Goal: Task Accomplishment & Management: Manage account settings

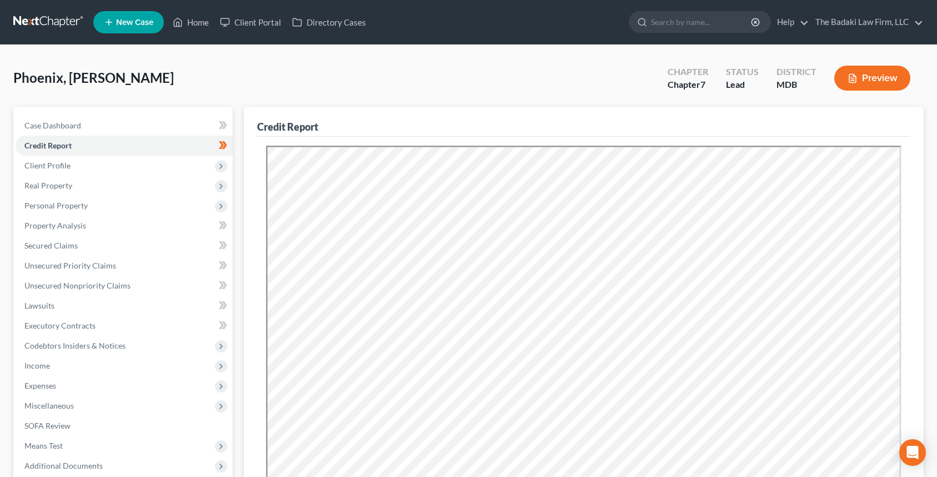
click at [13, 19] on link at bounding box center [48, 22] width 71 height 20
click at [859, 27] on link "The Badaki Law Firm, LLC" at bounding box center [866, 22] width 113 height 20
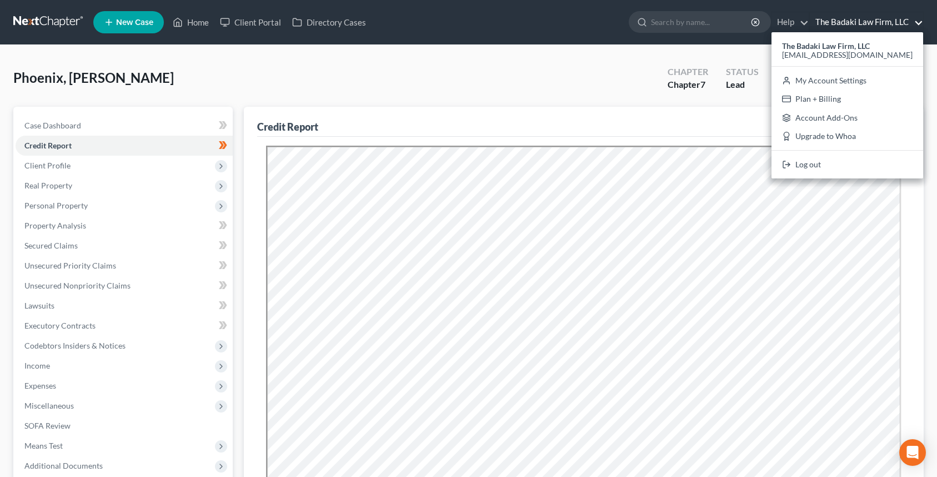
click at [851, 17] on link "The Badaki Law Firm, LLC" at bounding box center [866, 22] width 113 height 20
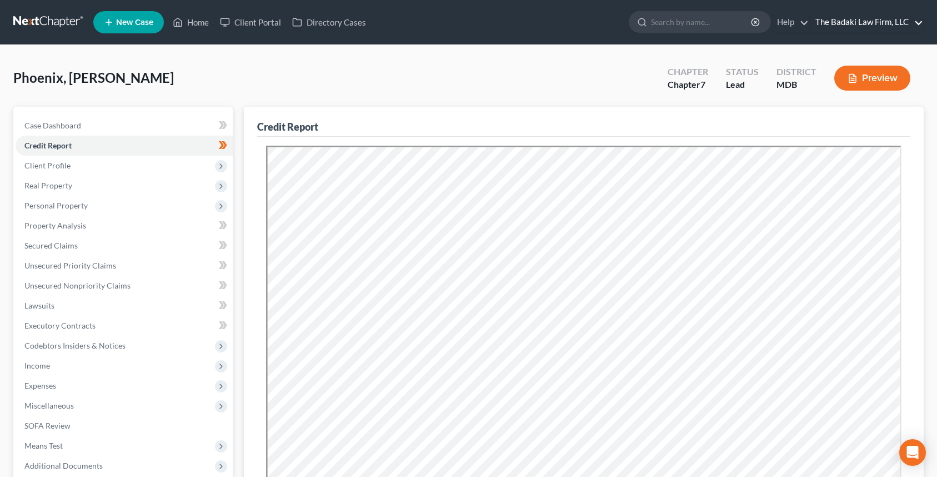
click at [864, 21] on link "The Badaki Law Firm, LLC" at bounding box center [866, 22] width 113 height 20
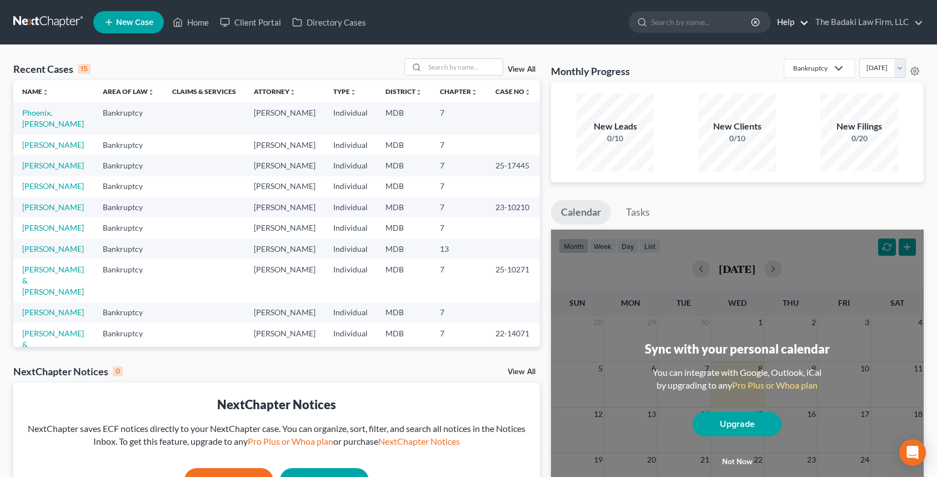
click at [800, 26] on link "Help" at bounding box center [790, 22] width 37 height 20
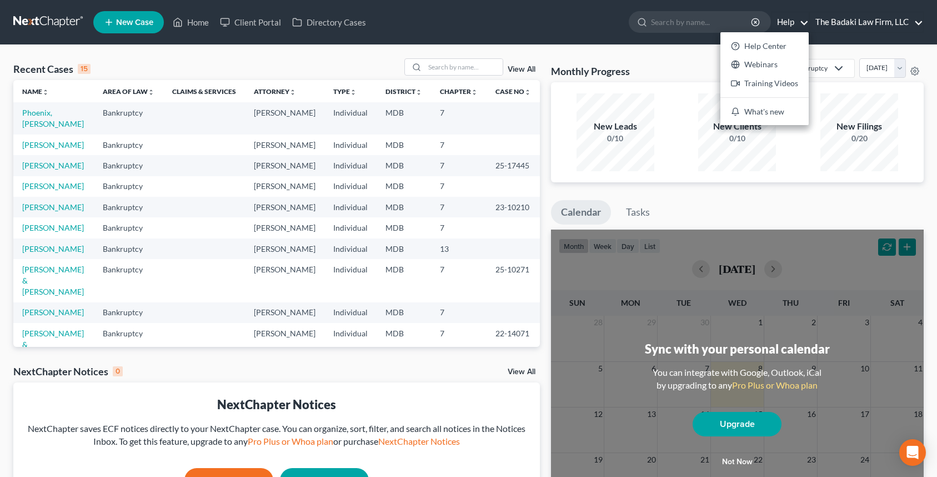
click at [846, 31] on link "The Badaki Law Firm, LLC" at bounding box center [866, 22] width 113 height 20
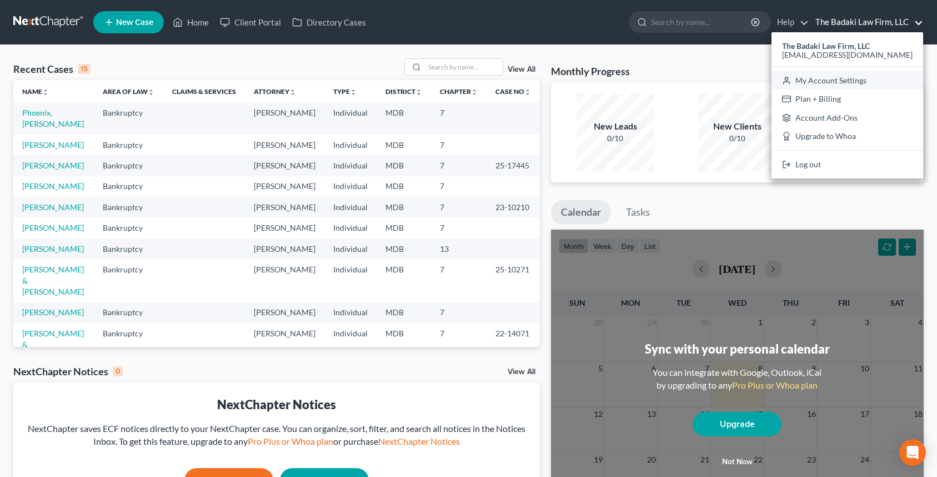
click at [856, 78] on link "My Account Settings" at bounding box center [848, 80] width 152 height 19
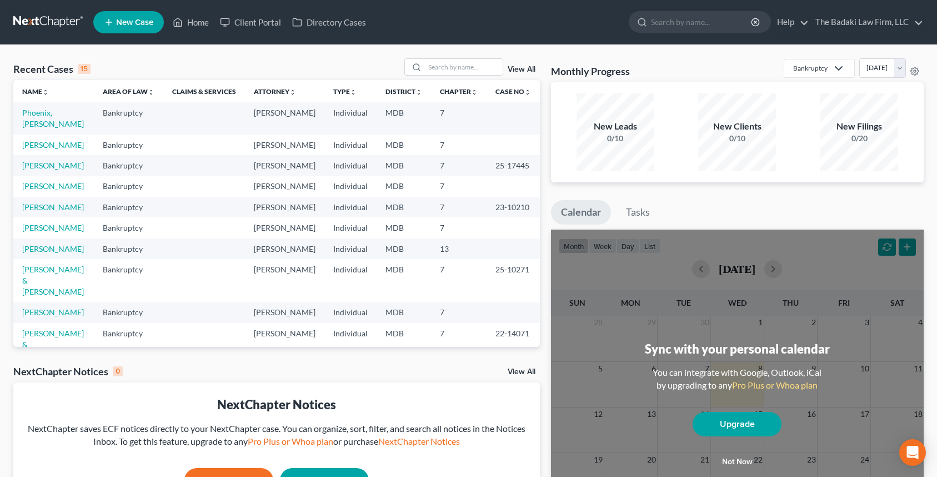
select select "24"
select select "21"
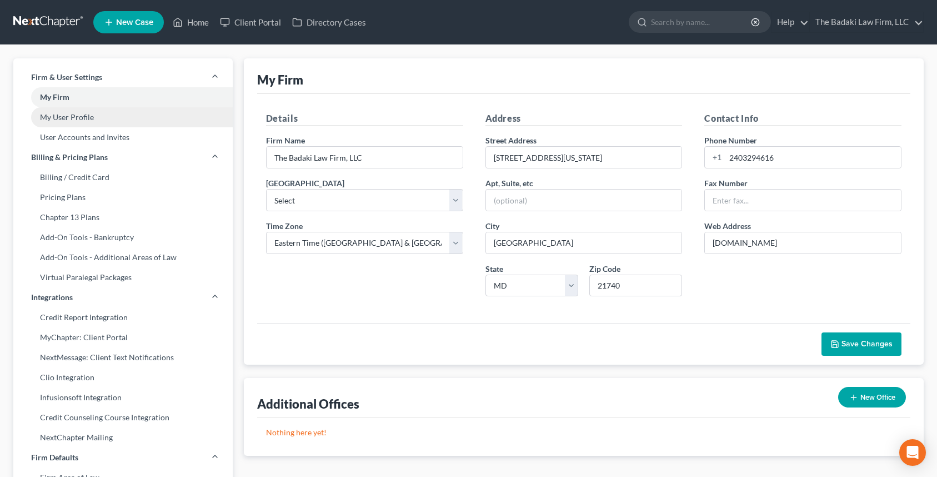
click at [34, 116] on link "My User Profile" at bounding box center [122, 117] width 219 height 20
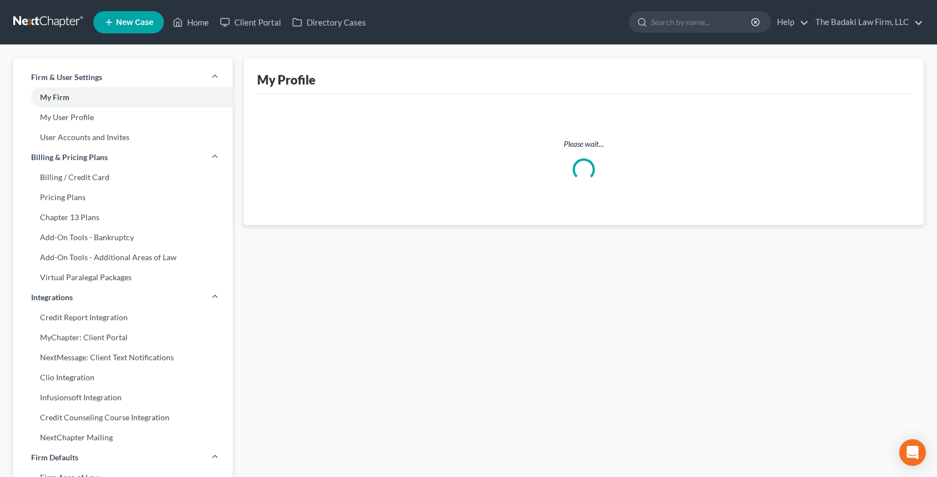
select select "21"
select select "paralegal"
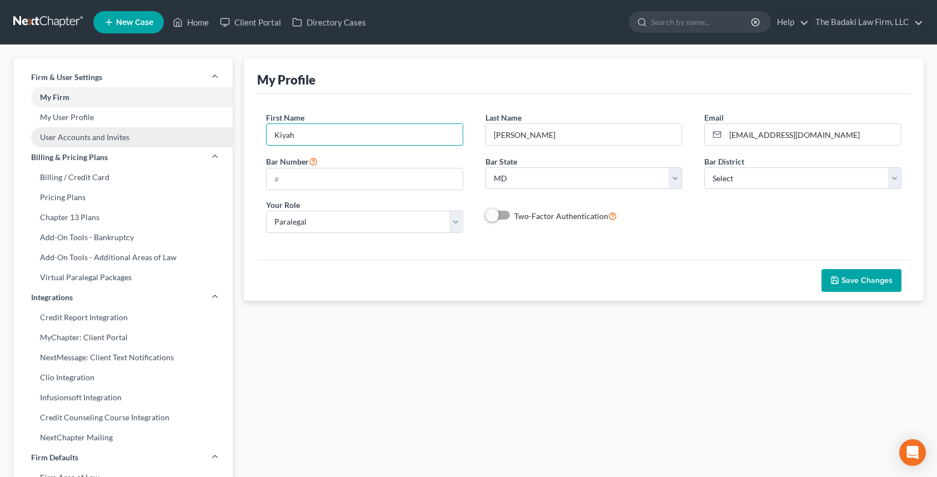
drag, startPoint x: 428, startPoint y: 136, endPoint x: 112, endPoint y: 137, distance: 316.2
click at [112, 137] on div "Firm & User Settings My Firm My User Profile User Accounts and Invites Billing …" at bounding box center [469, 433] width 922 height 751
type input "Rosa"
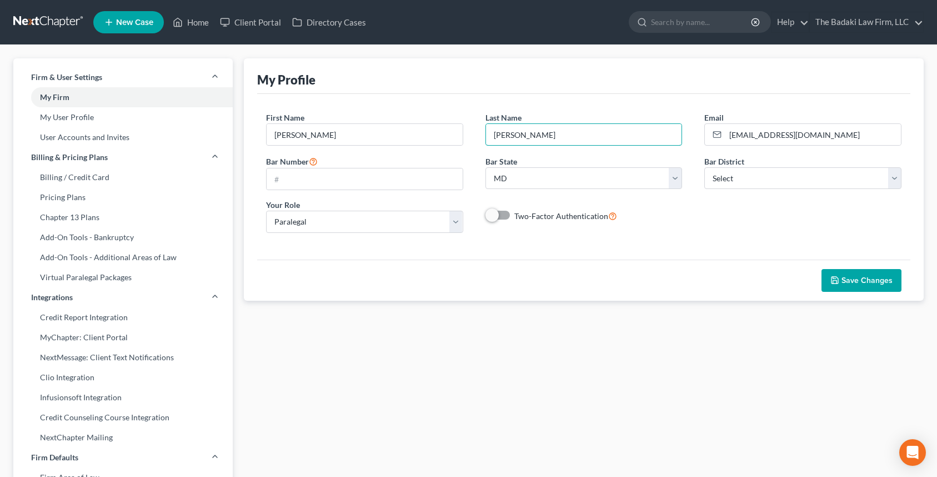
drag, startPoint x: 536, startPoint y: 128, endPoint x: 440, endPoint y: 106, distance: 98.7
click at [440, 106] on div "First Name * Rosa Last Name * Palmer Email * office@badakilawfirm.com Bar Numbe…" at bounding box center [583, 176] width 653 height 165
type input "Rivas"
click at [440, 430] on div "My Profile JOIN ATTORNEY DIRECTORY First Name * Rosa Last Name * Rivas Email * …" at bounding box center [583, 433] width 691 height 751
drag, startPoint x: 816, startPoint y: 142, endPoint x: 759, endPoint y: 121, distance: 61.5
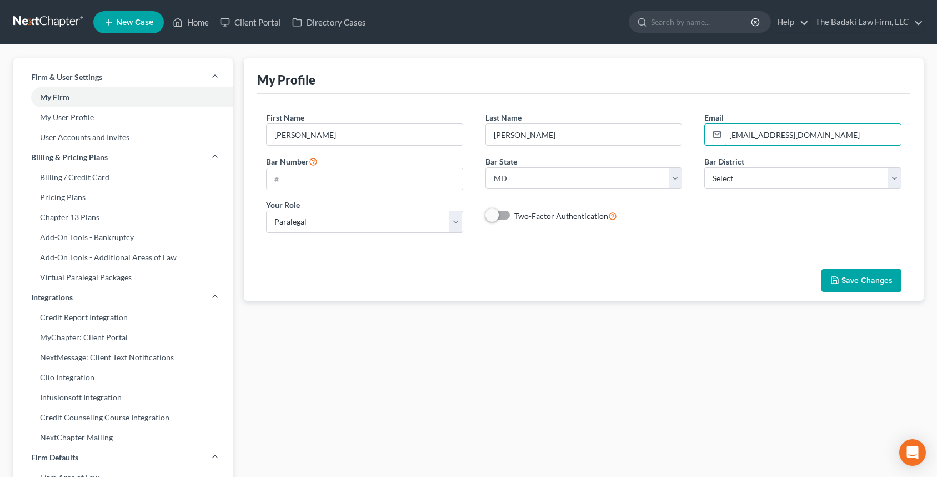
click at [741, 137] on input "[EMAIL_ADDRESS][DOMAIN_NAME]" at bounding box center [814, 134] width 176 height 21
click at [42, 21] on link at bounding box center [48, 22] width 71 height 20
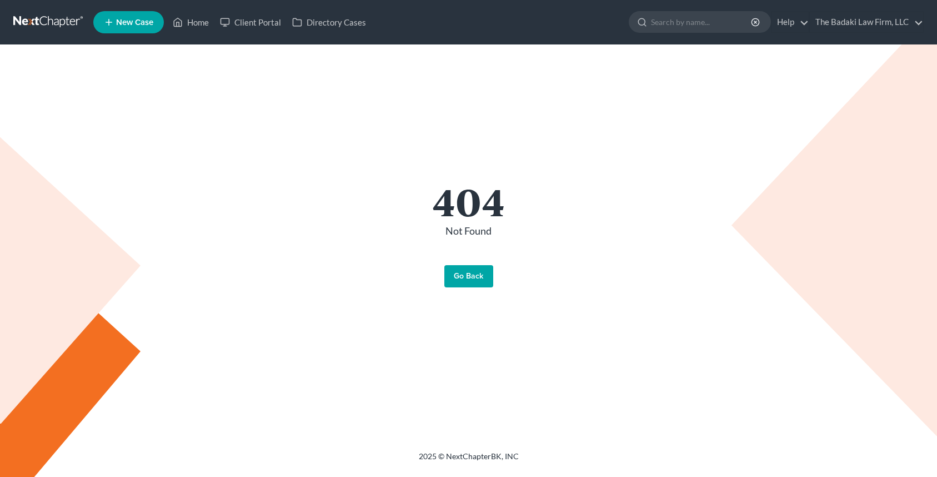
click at [46, 24] on link at bounding box center [48, 22] width 71 height 20
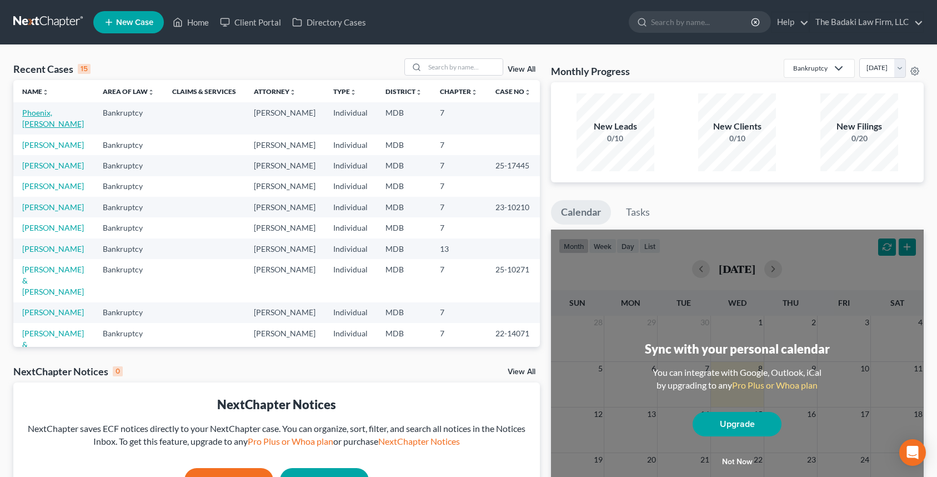
click at [38, 111] on link "Phoenix, [PERSON_NAME]" at bounding box center [53, 118] width 62 height 21
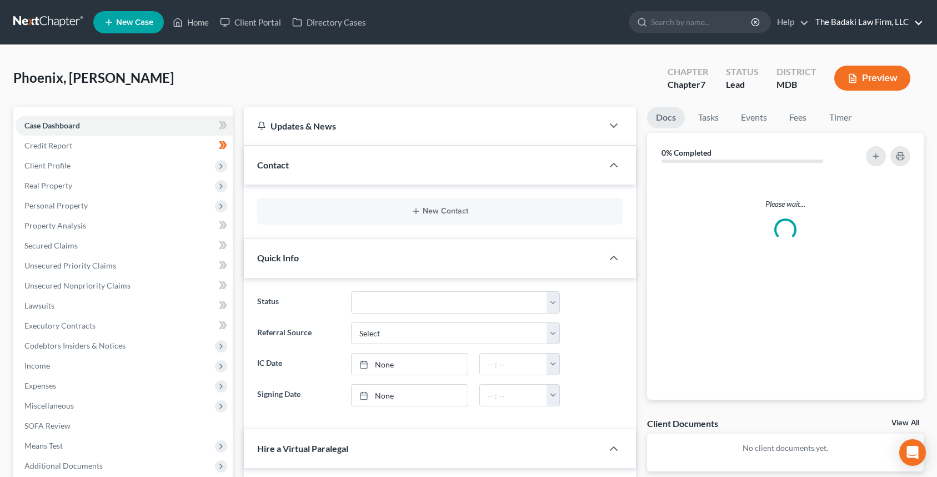
click at [886, 23] on link "The Badaki Law Firm, LLC" at bounding box center [866, 22] width 113 height 20
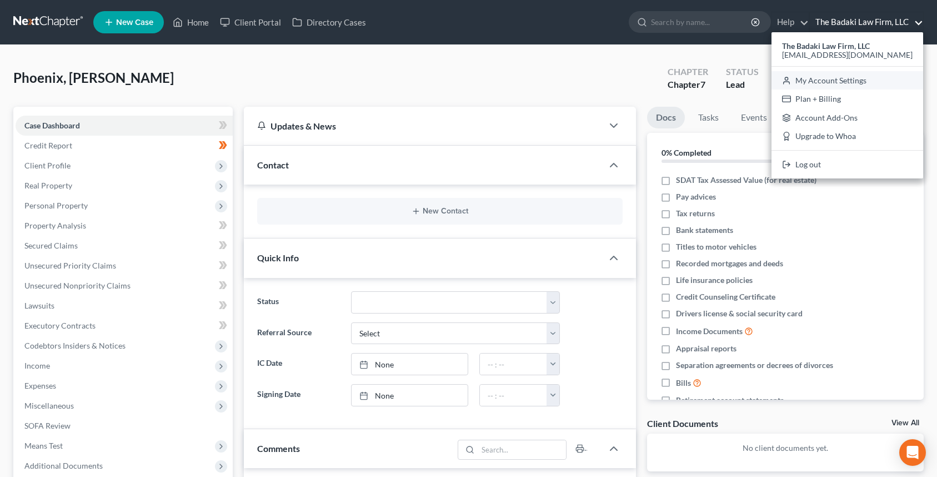
click at [861, 86] on link "My Account Settings" at bounding box center [848, 80] width 152 height 19
select select "38"
select select "24"
select select "21"
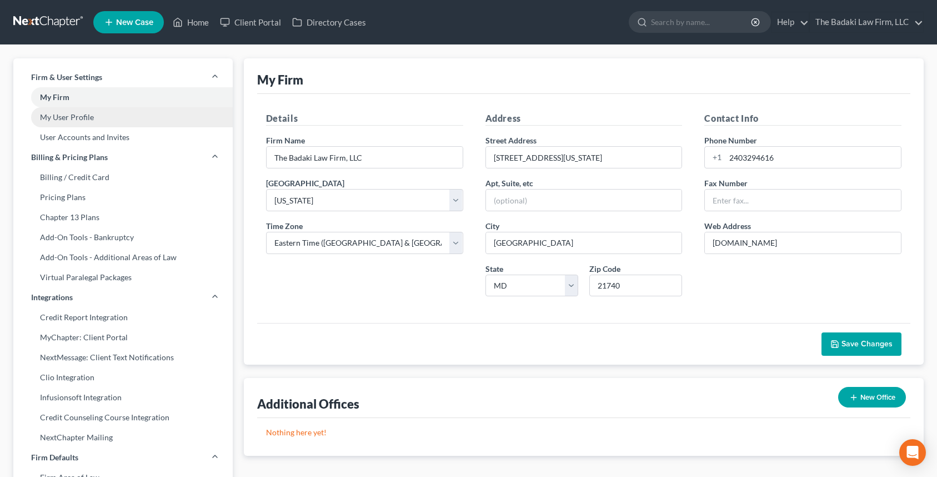
click at [116, 124] on link "My User Profile" at bounding box center [122, 117] width 219 height 20
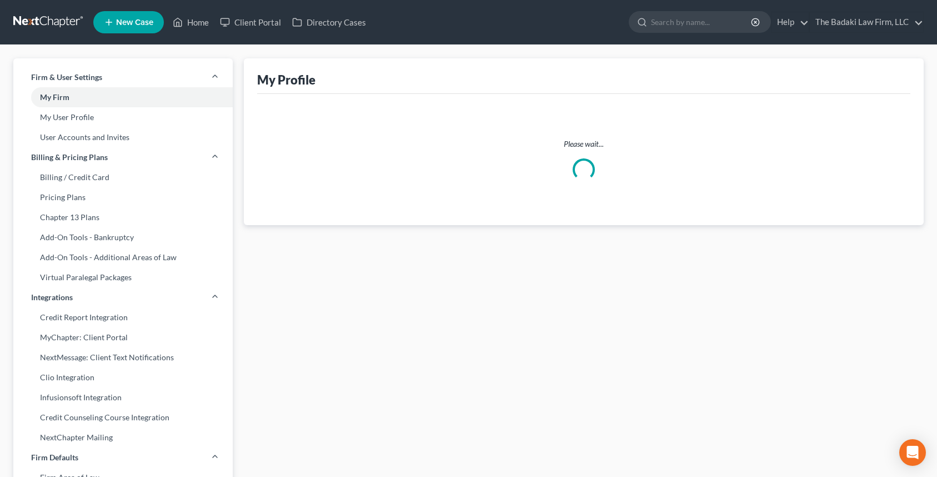
select select "21"
select select "paralegal"
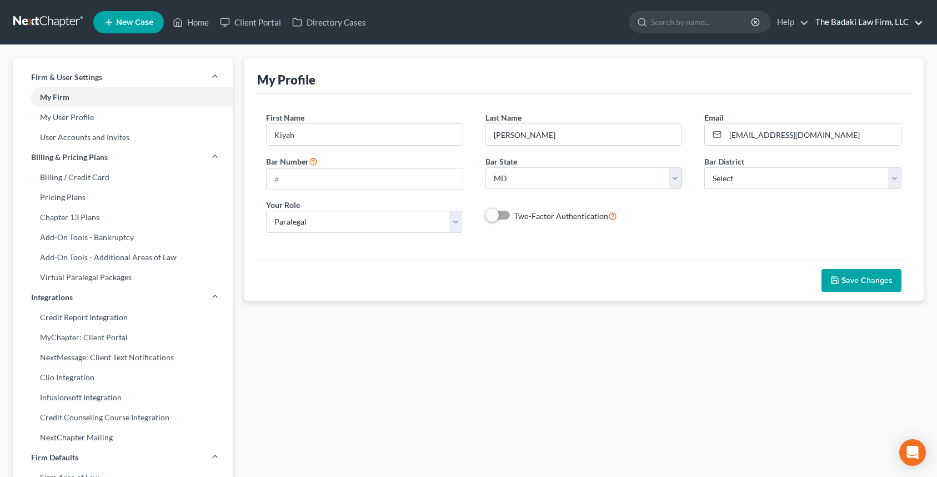
click at [874, 22] on link "The Badaki Law Firm, LLC" at bounding box center [866, 22] width 113 height 20
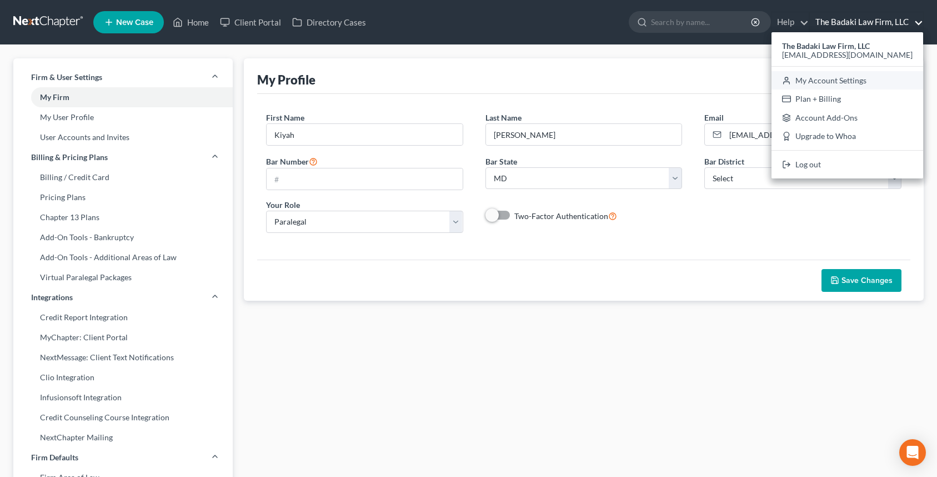
click at [863, 79] on link "My Account Settings" at bounding box center [848, 80] width 152 height 19
select select "38"
select select "24"
select select "21"
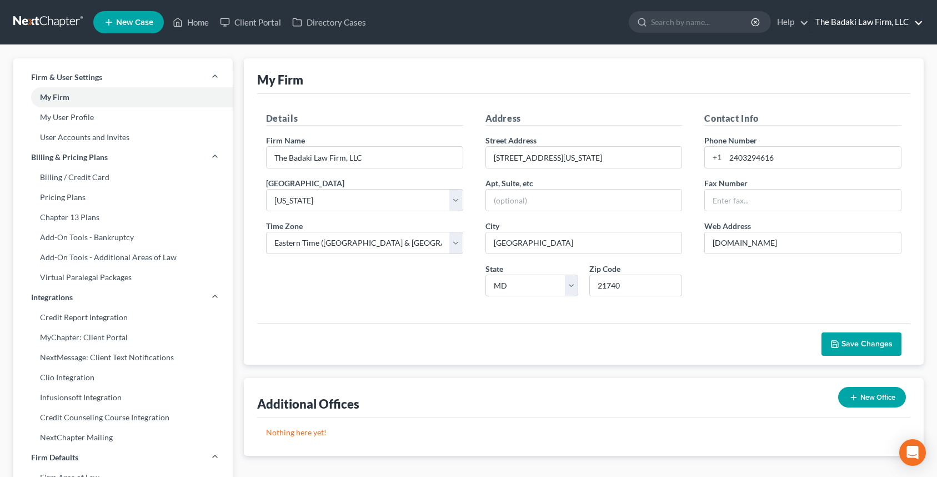
click at [906, 17] on link "The Badaki Law Firm, LLC" at bounding box center [866, 22] width 113 height 20
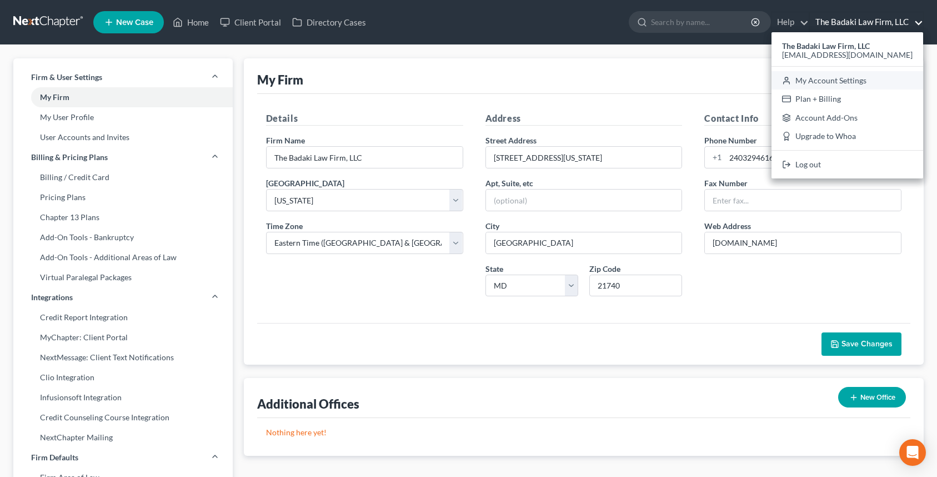
click at [865, 72] on link "My Account Settings" at bounding box center [848, 80] width 152 height 19
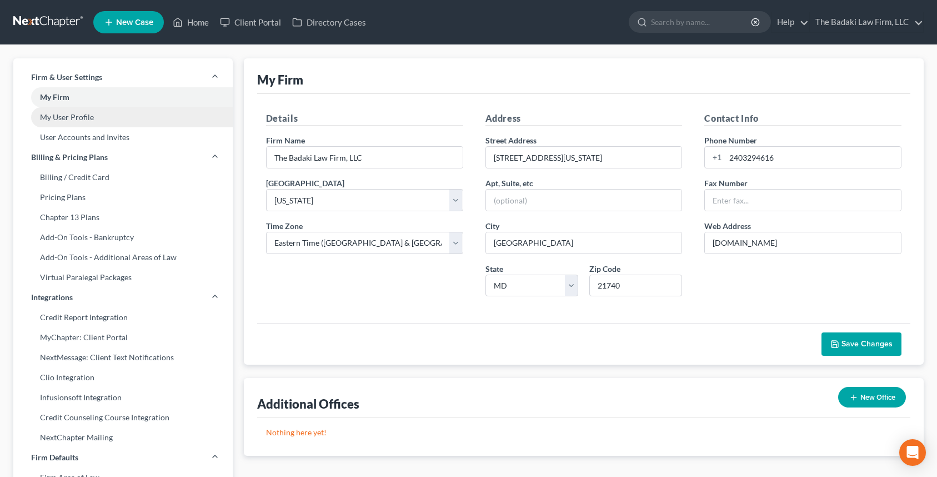
click at [89, 118] on link "My User Profile" at bounding box center [122, 117] width 219 height 20
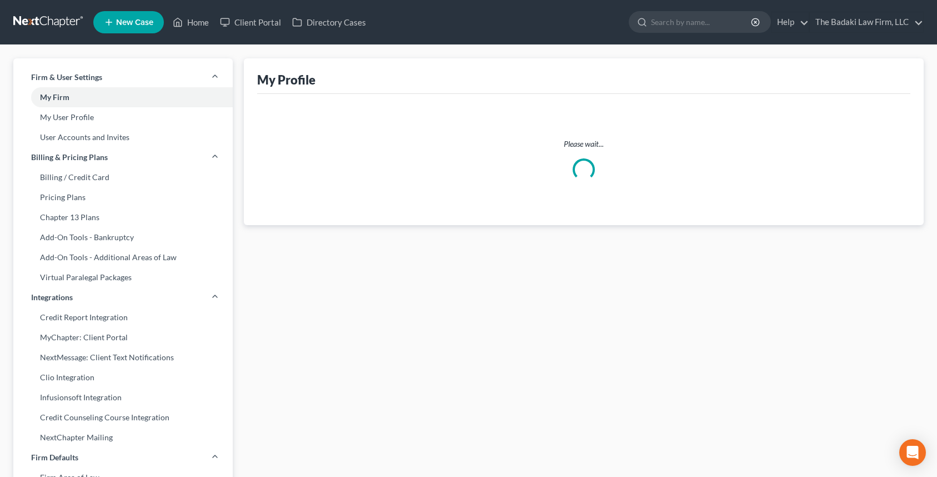
select select "21"
select select "paralegal"
